Goal: Find specific page/section: Find specific page/section

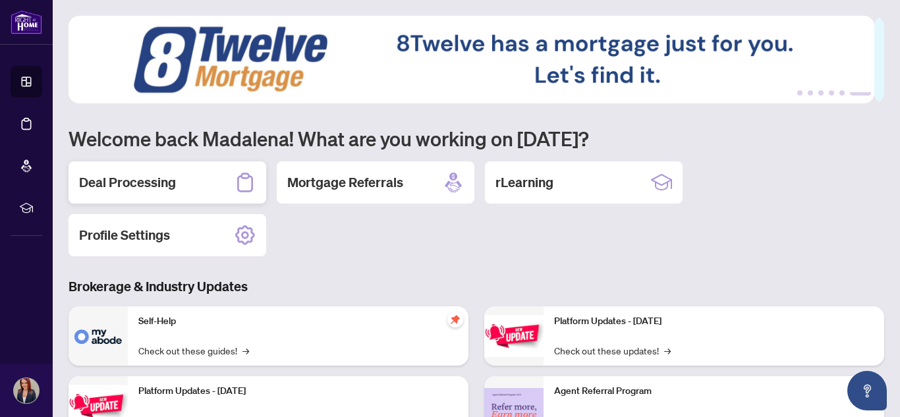
click at [163, 171] on div "Deal Processing" at bounding box center [168, 182] width 198 height 42
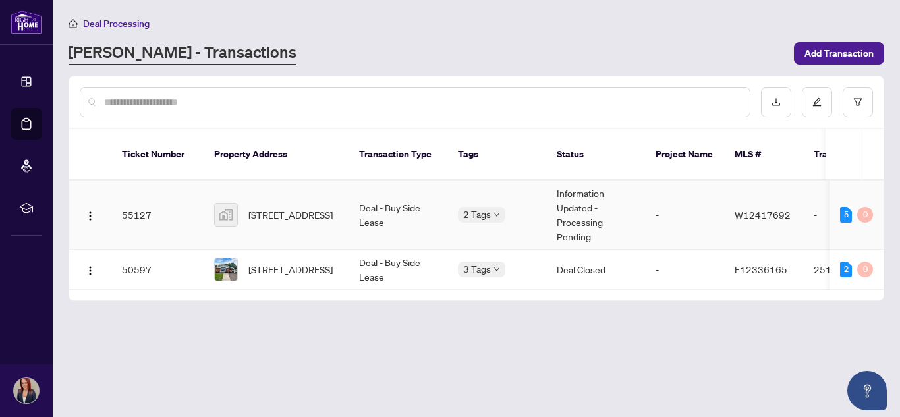
click at [435, 217] on td "Deal - Buy Side Lease" at bounding box center [398, 215] width 99 height 69
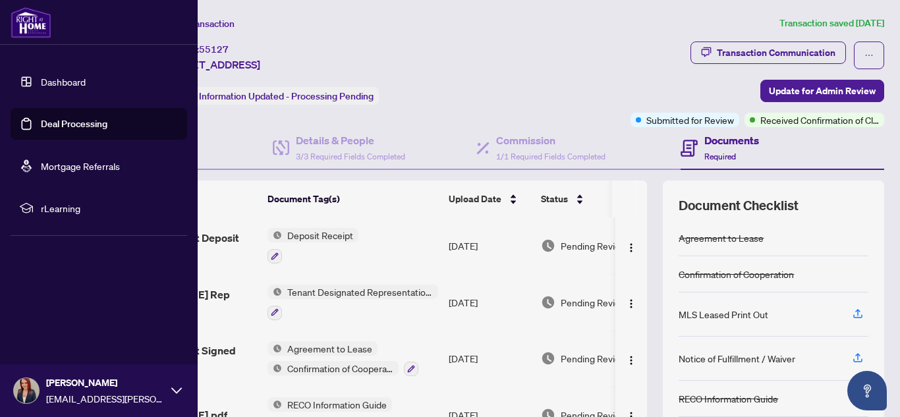
click at [18, 21] on img at bounding box center [31, 23] width 41 height 32
